Goal: Navigation & Orientation: Find specific page/section

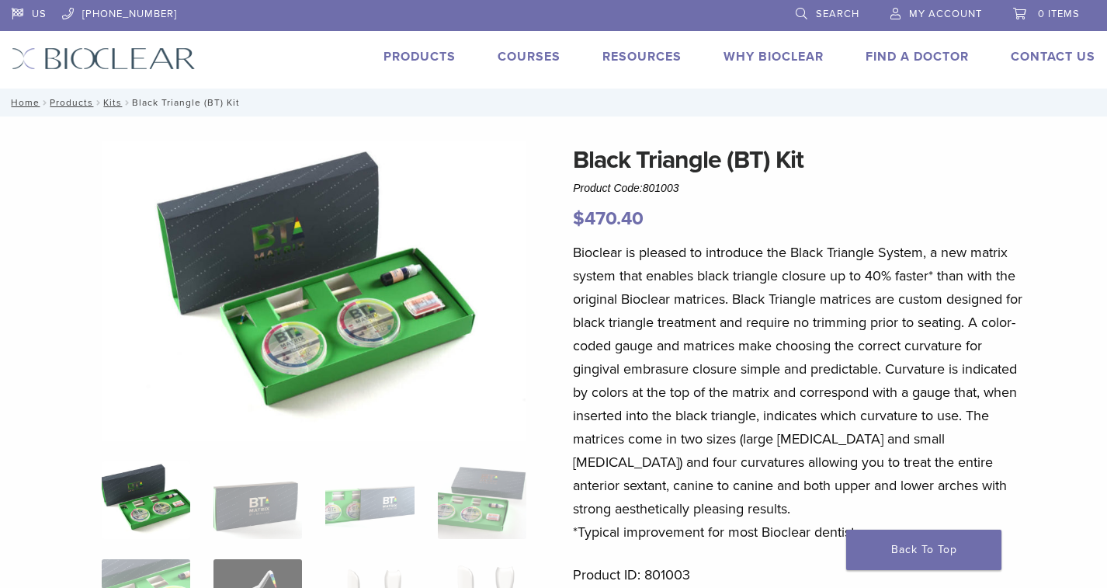
click at [409, 57] on link "Products" at bounding box center [420, 57] width 72 height 16
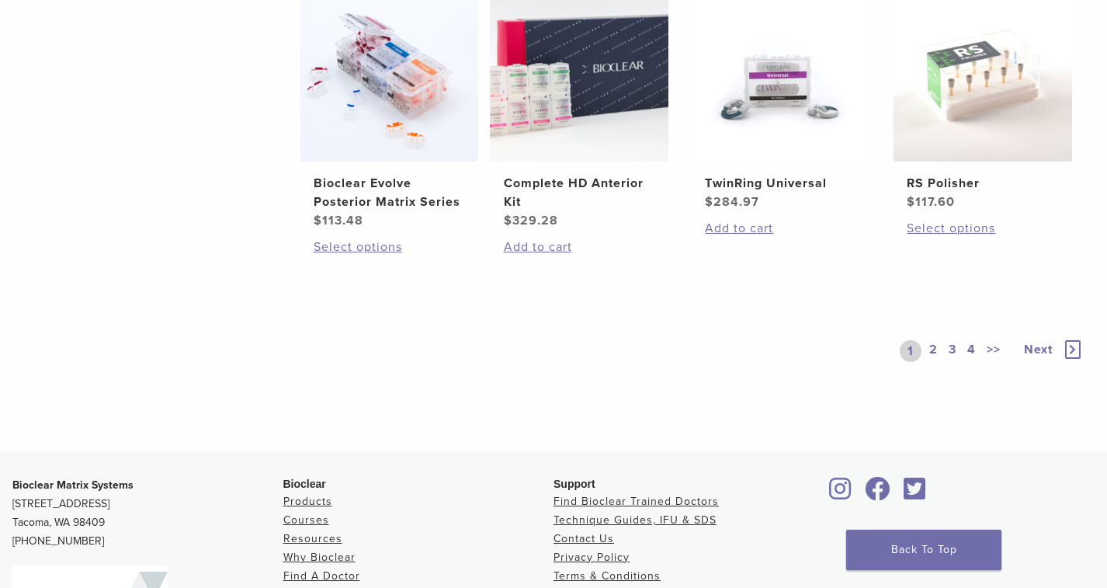
scroll to position [1213, 0]
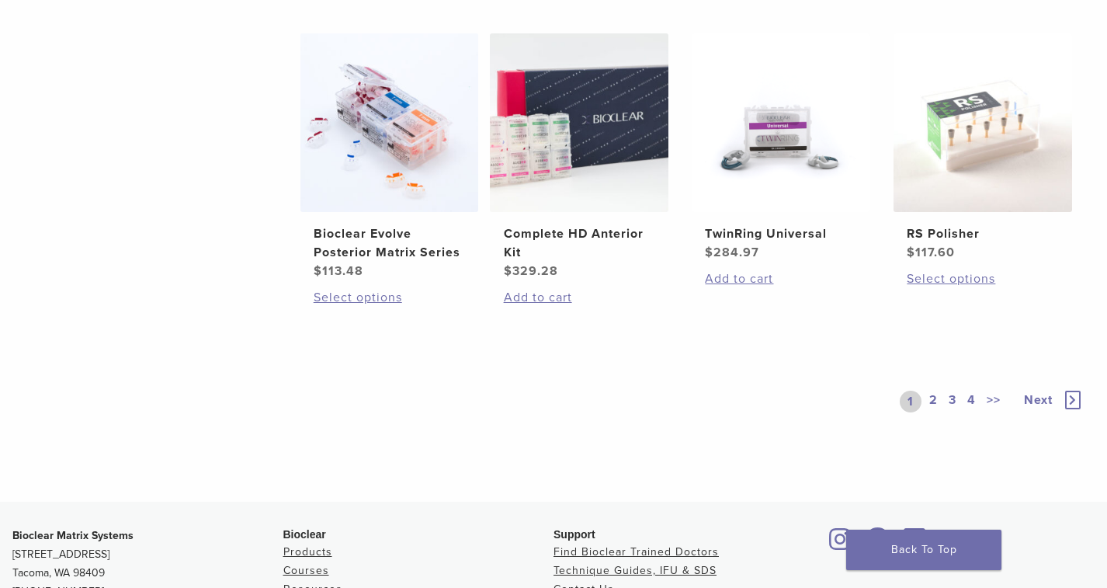
click at [935, 394] on link "2" at bounding box center [933, 401] width 15 height 22
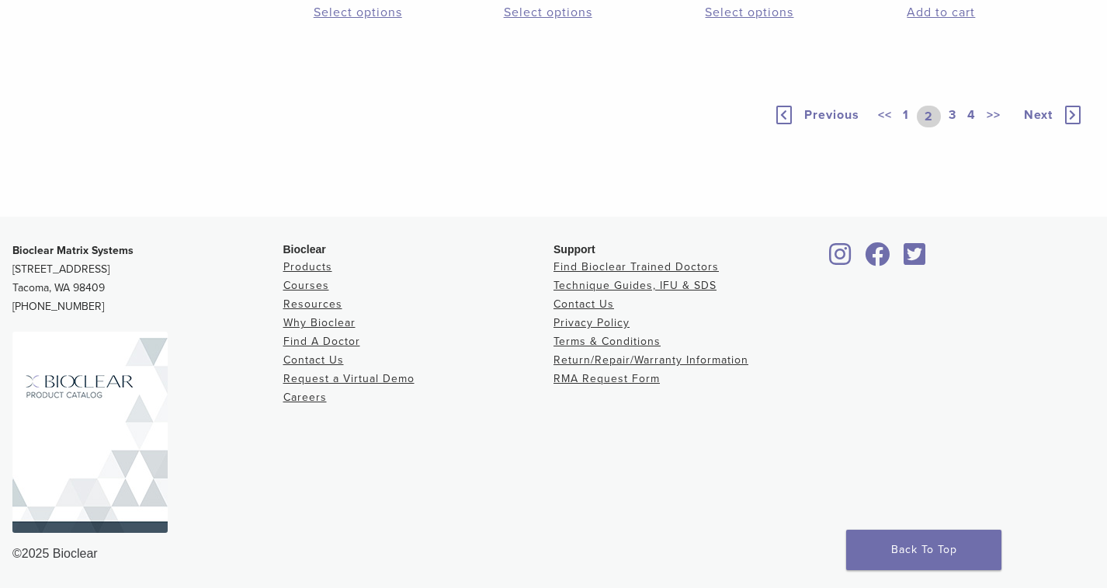
scroll to position [1479, 0]
click at [950, 118] on link "3" at bounding box center [953, 117] width 14 height 22
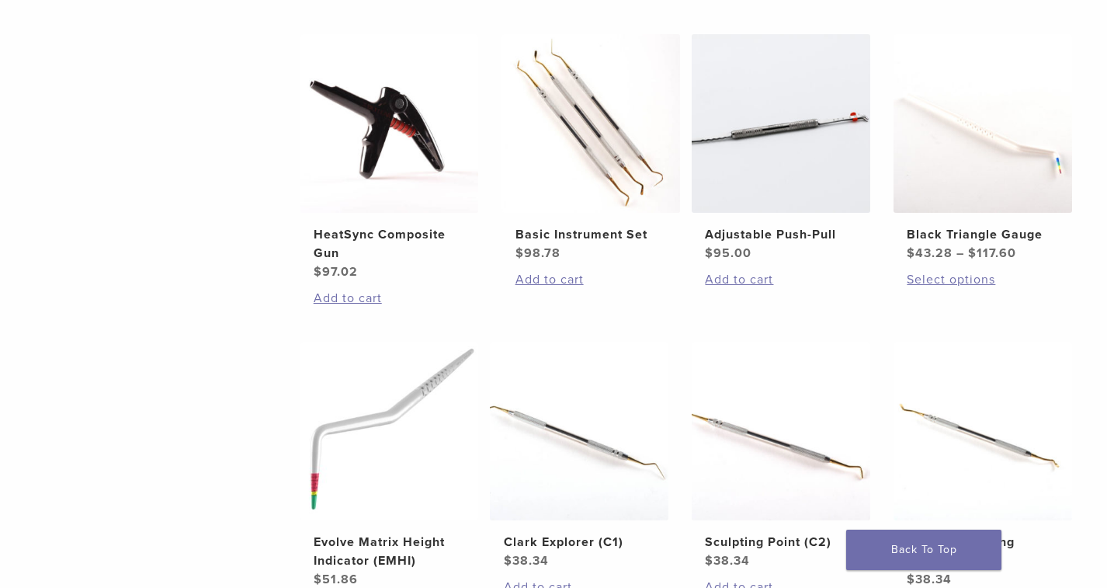
scroll to position [900, 0]
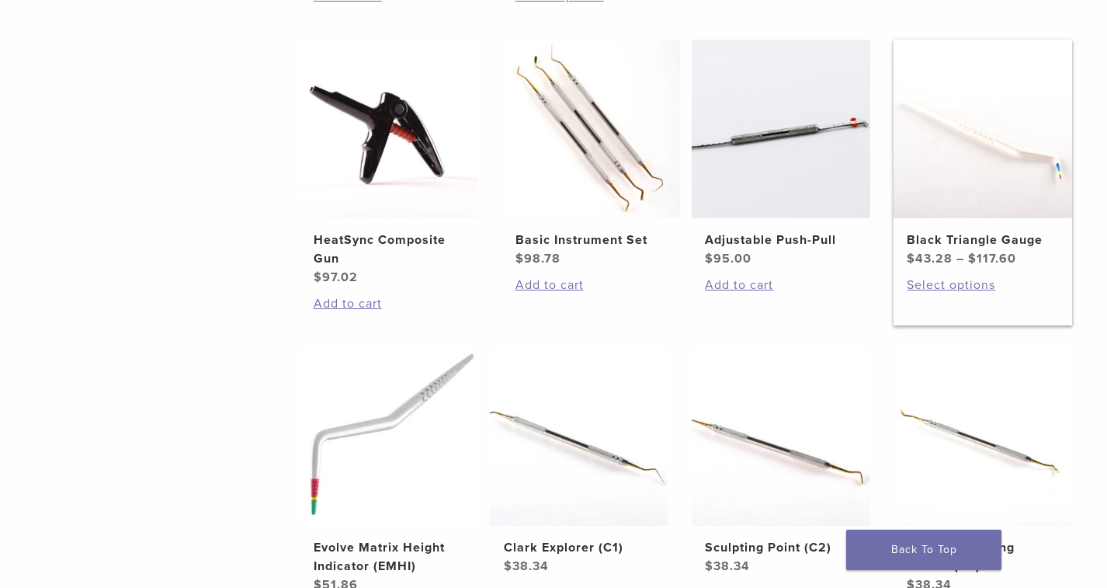
click at [946, 185] on img at bounding box center [983, 129] width 179 height 179
